Goal: Navigation & Orientation: Find specific page/section

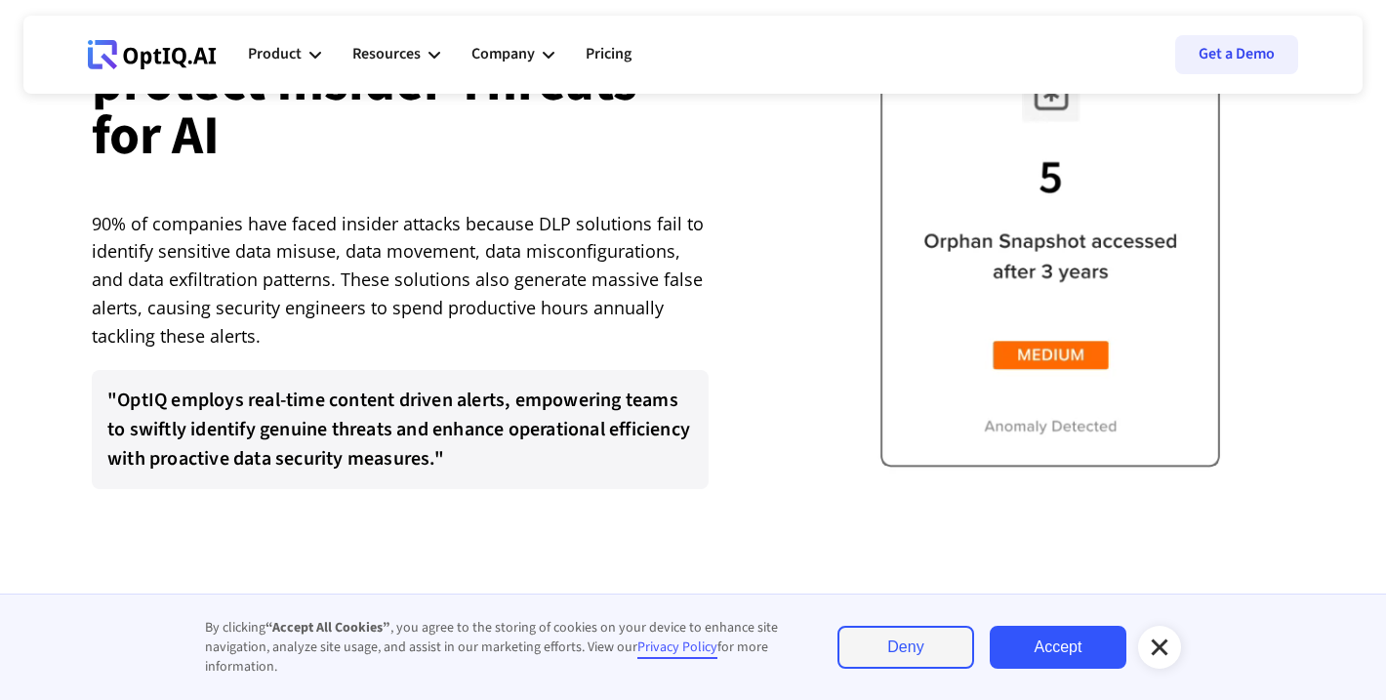
scroll to position [4115, 0]
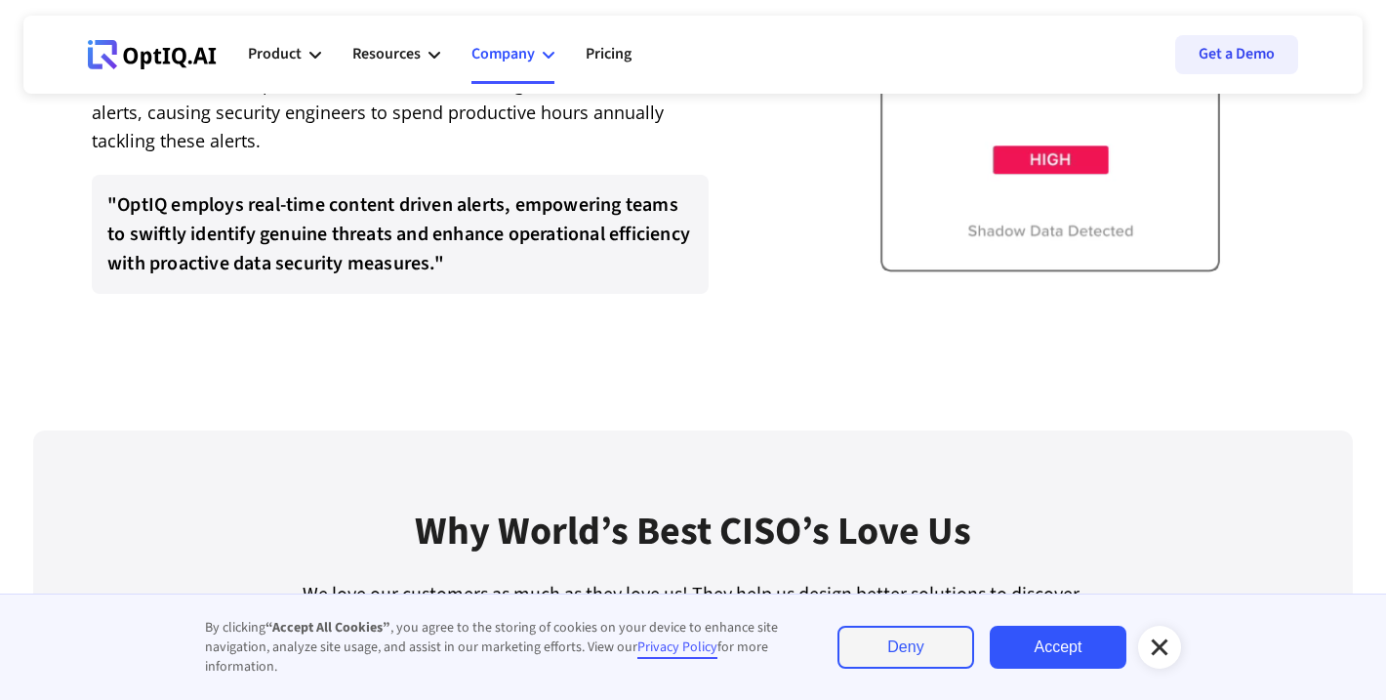
click at [547, 57] on icon at bounding box center [549, 55] width 12 height 7
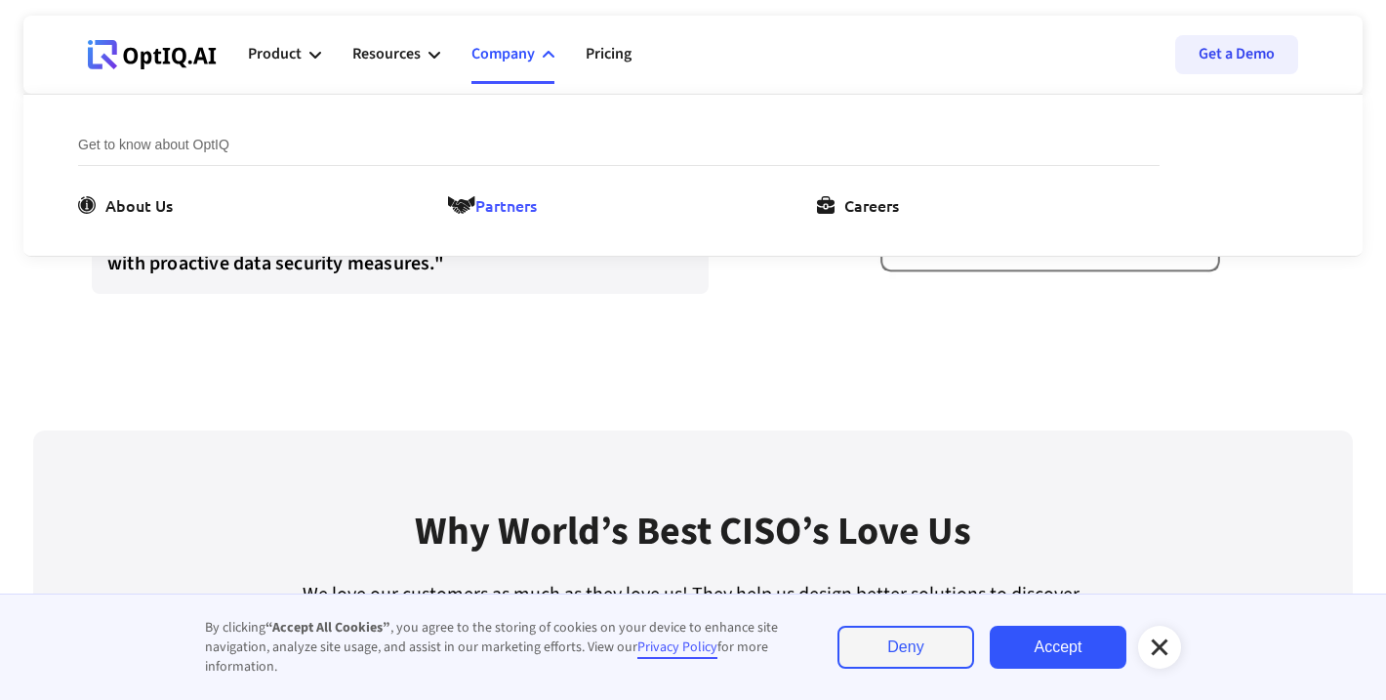
click at [487, 209] on div "Partners" at bounding box center [505, 204] width 61 height 23
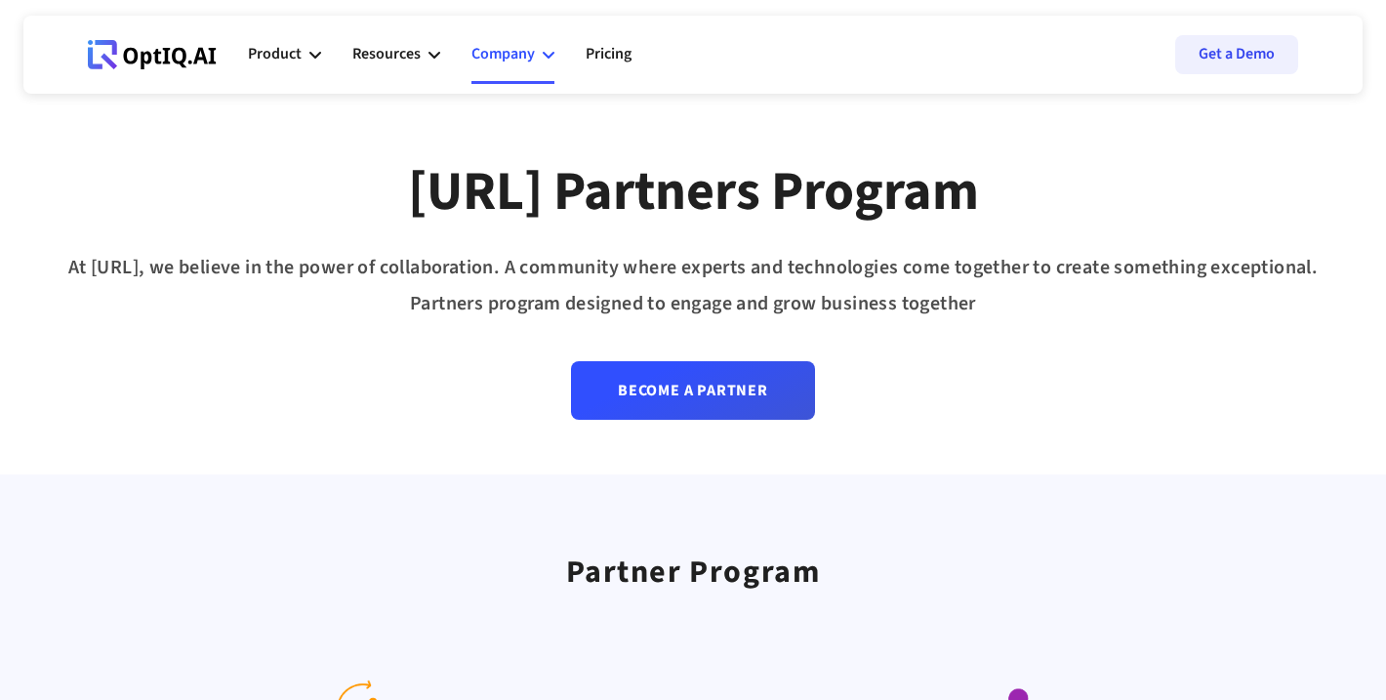
click at [545, 51] on icon at bounding box center [549, 55] width 12 height 12
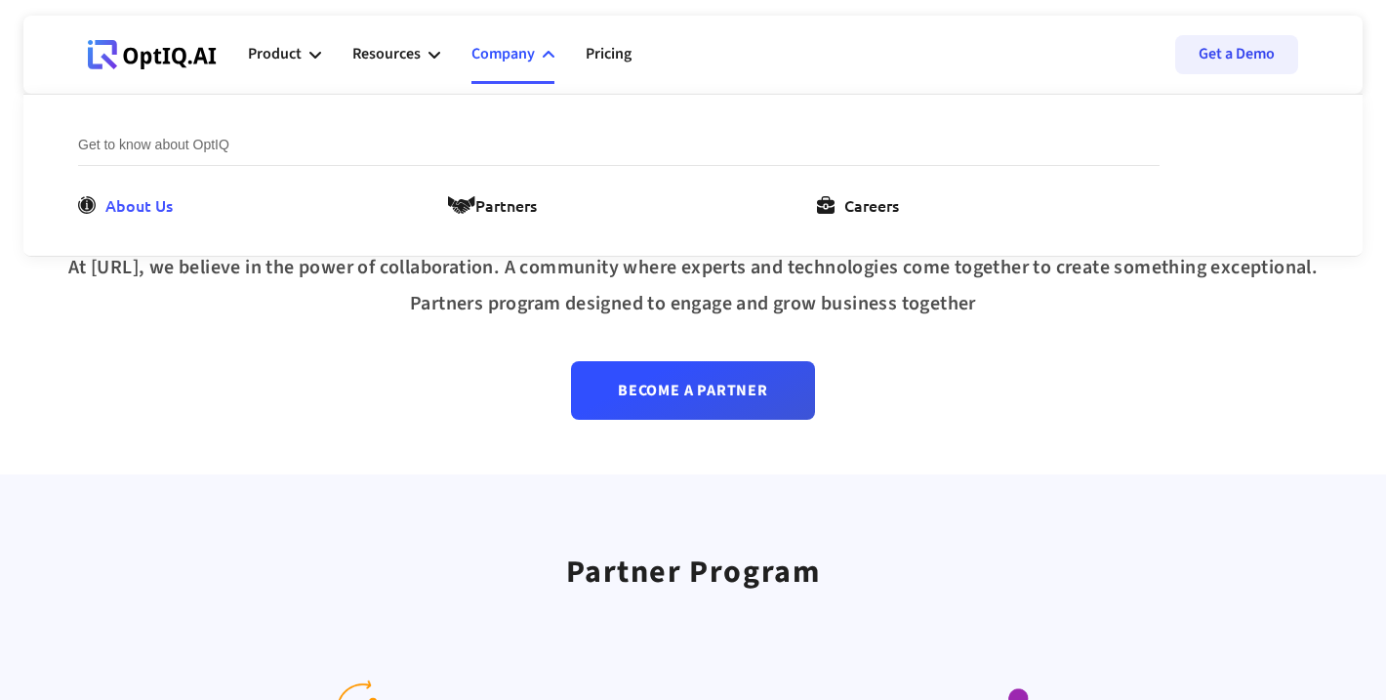
click at [149, 207] on div "About Us" at bounding box center [138, 204] width 67 height 23
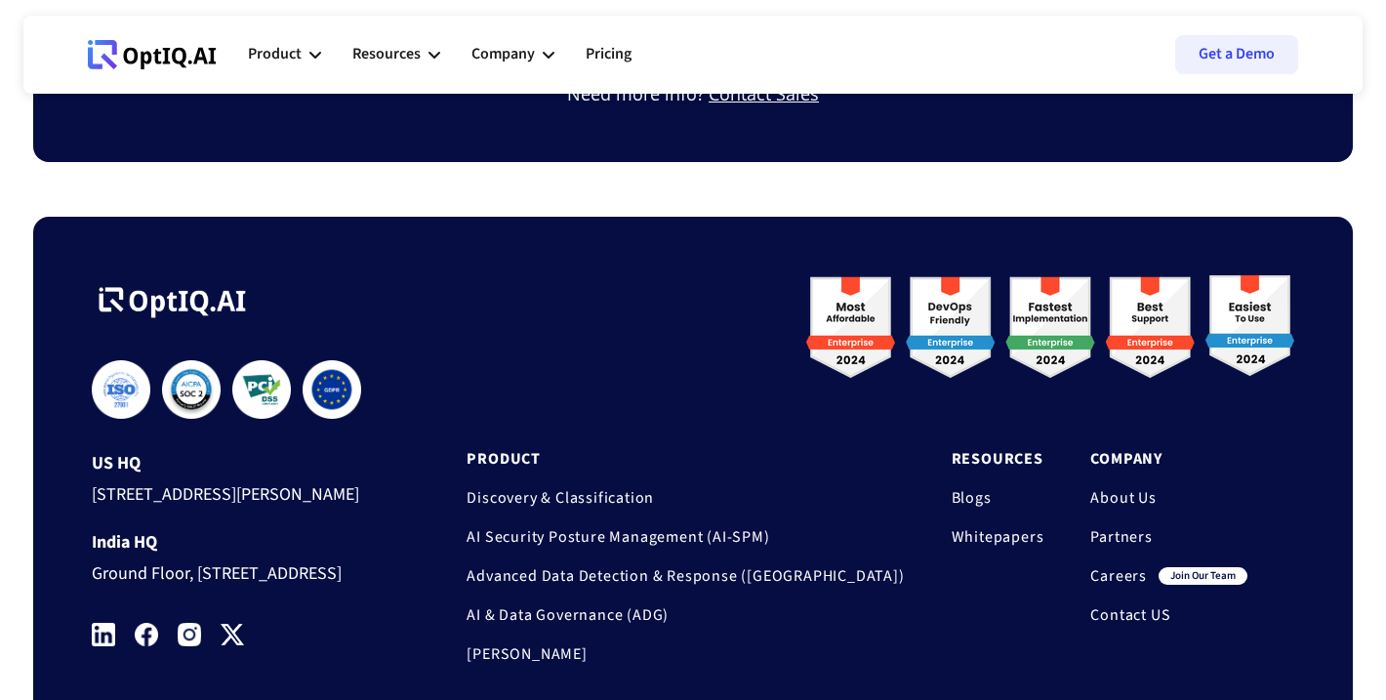
scroll to position [1722, 0]
